Goal: Find specific page/section: Find specific page/section

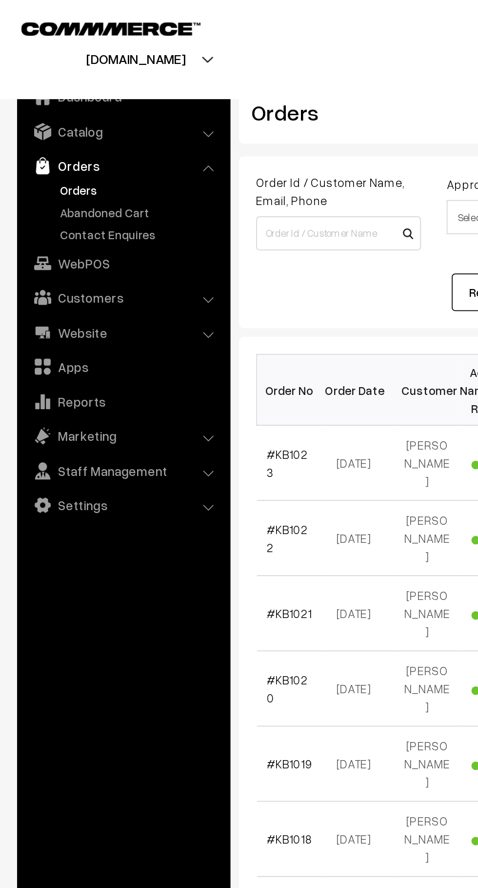
click at [78, 120] on link "Abandoned Cart" at bounding box center [80, 121] width 97 height 10
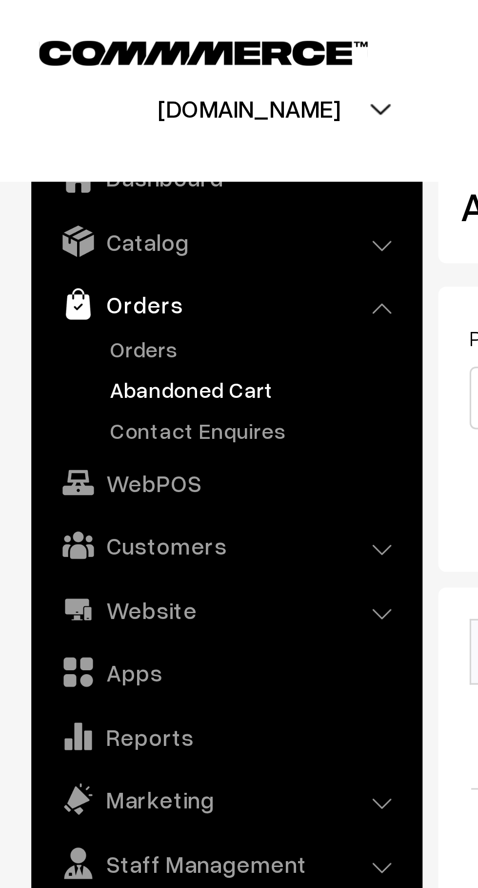
click at [51, 108] on link "Orders" at bounding box center [80, 108] width 97 height 10
